Goal: Find specific page/section

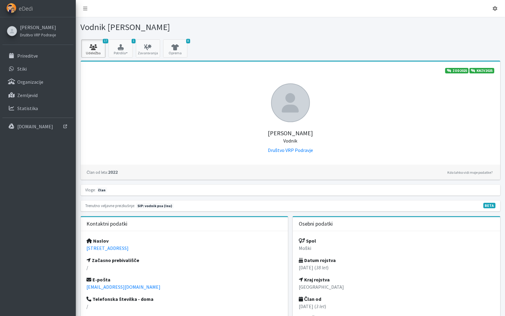
click at [96, 56] on link "17 Udeležba" at bounding box center [93, 48] width 24 height 18
click at [30, 61] on link "Prireditve" at bounding box center [37, 56] width 71 height 12
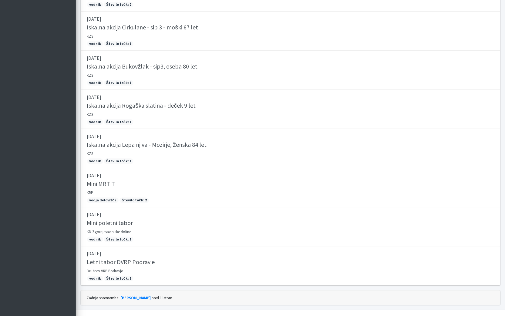
scroll to position [471, 0]
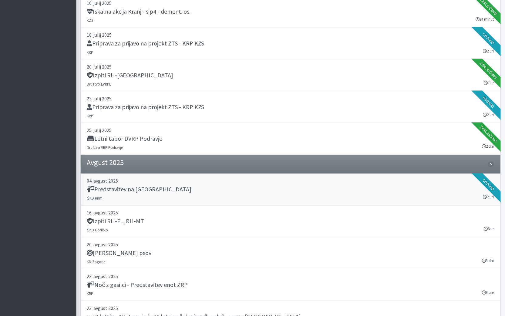
scroll to position [274, 0]
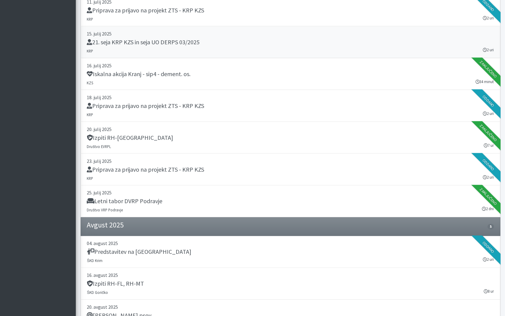
click at [327, 46] on link "15. julij 2025 21. seja KRP KZS in seja UO DERPS 03/2025 KRP 2 uri" at bounding box center [290, 42] width 419 height 32
